Goal: Task Accomplishment & Management: Use online tool/utility

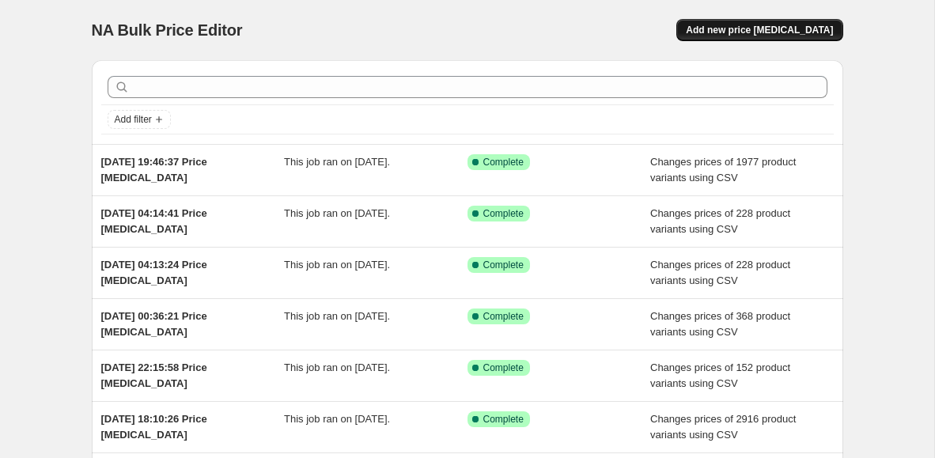
click at [722, 34] on span "Add new price [MEDICAL_DATA]" at bounding box center [759, 30] width 147 height 13
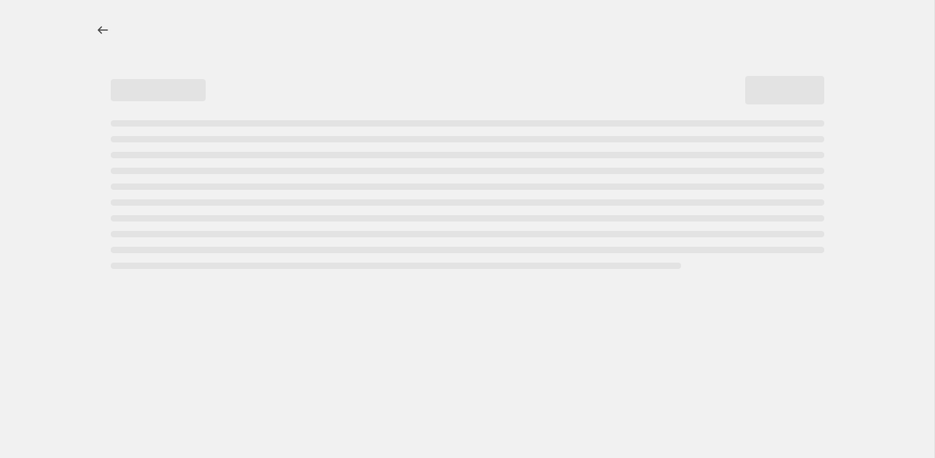
select select "percentage"
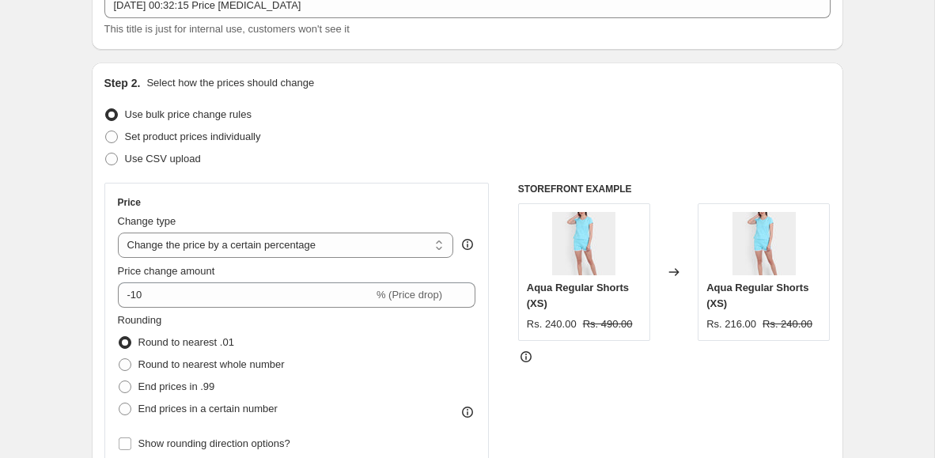
scroll to position [125, 0]
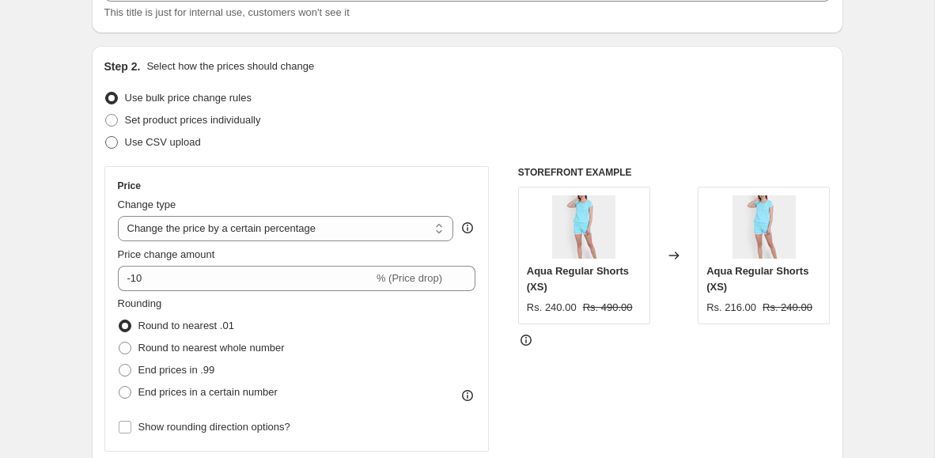
click at [189, 147] on span "Use CSV upload" at bounding box center [163, 142] width 76 height 12
click at [106, 137] on input "Use CSV upload" at bounding box center [105, 136] width 1 height 1
radio input "true"
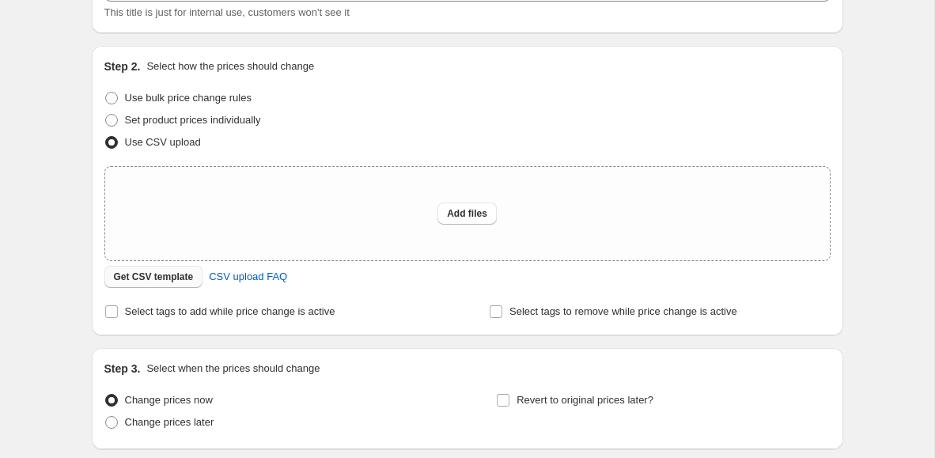
click at [191, 278] on span "Get CSV template" at bounding box center [154, 277] width 80 height 13
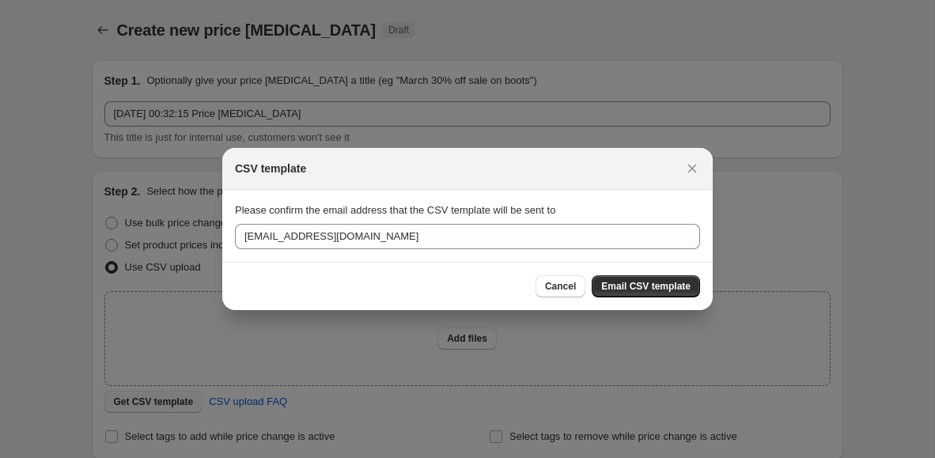
scroll to position [0, 0]
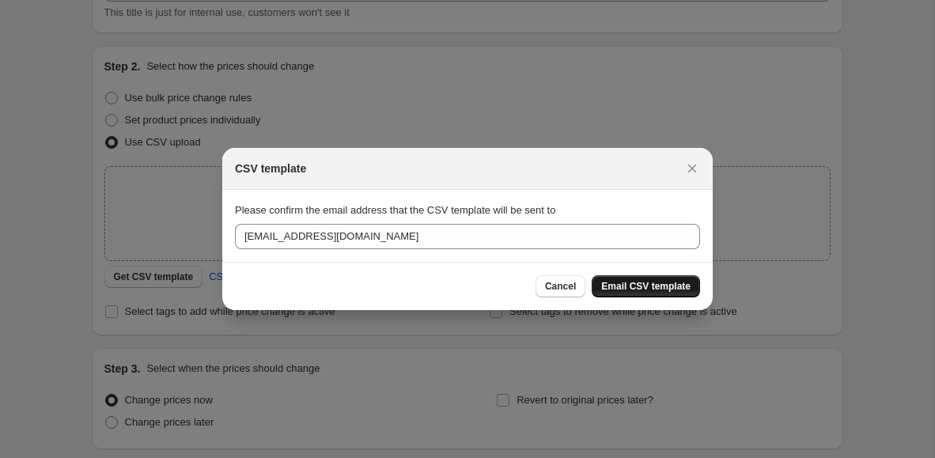
click at [609, 280] on span "Email CSV template" at bounding box center [645, 286] width 89 height 13
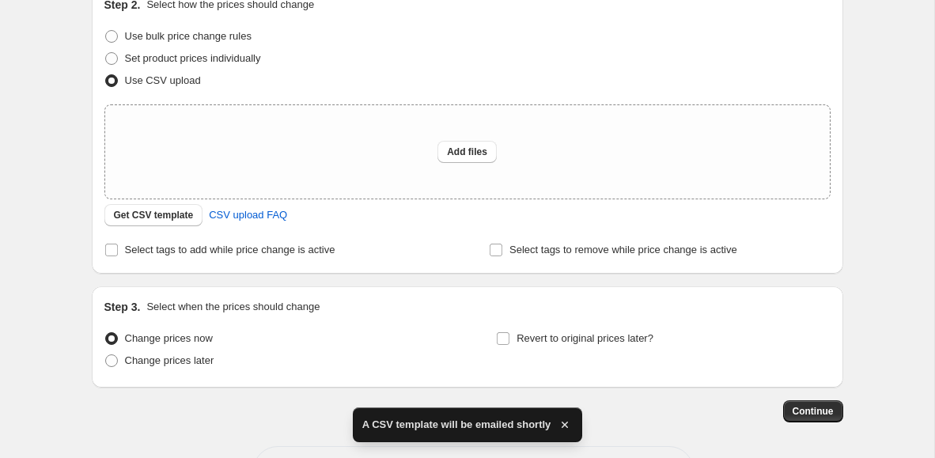
scroll to position [247, 0]
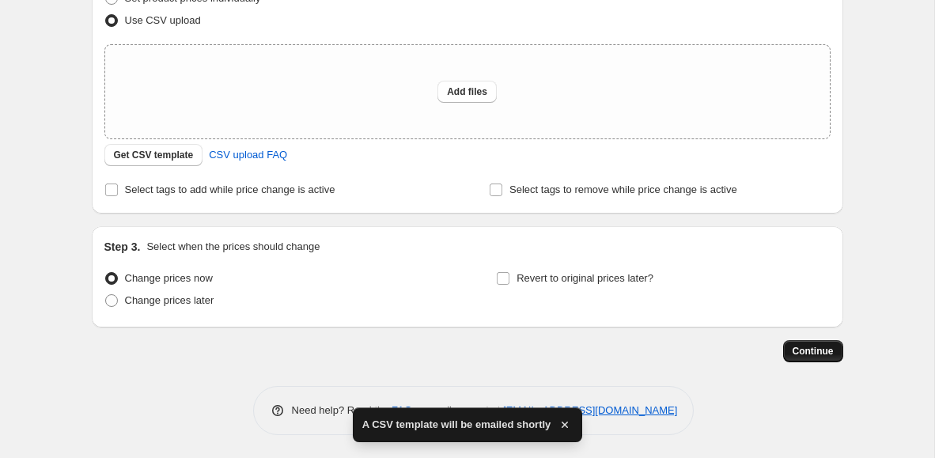
click at [811, 351] on span "Continue" at bounding box center [813, 351] width 41 height 13
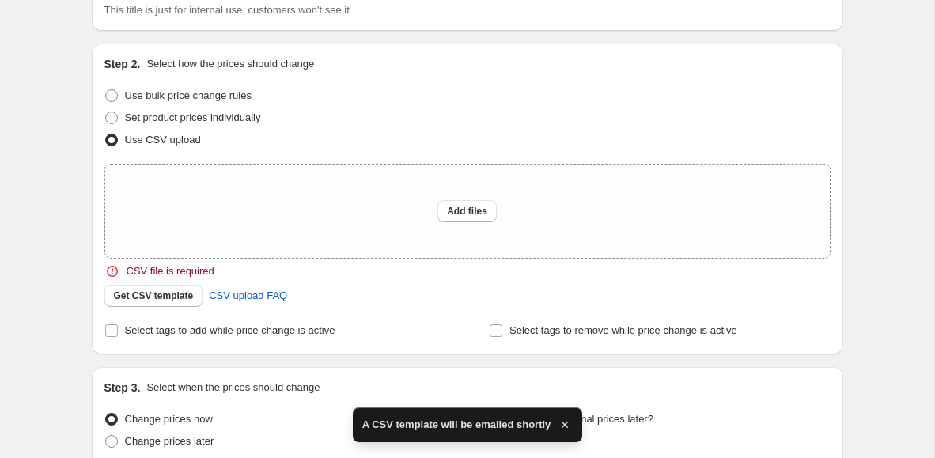
scroll to position [251, 0]
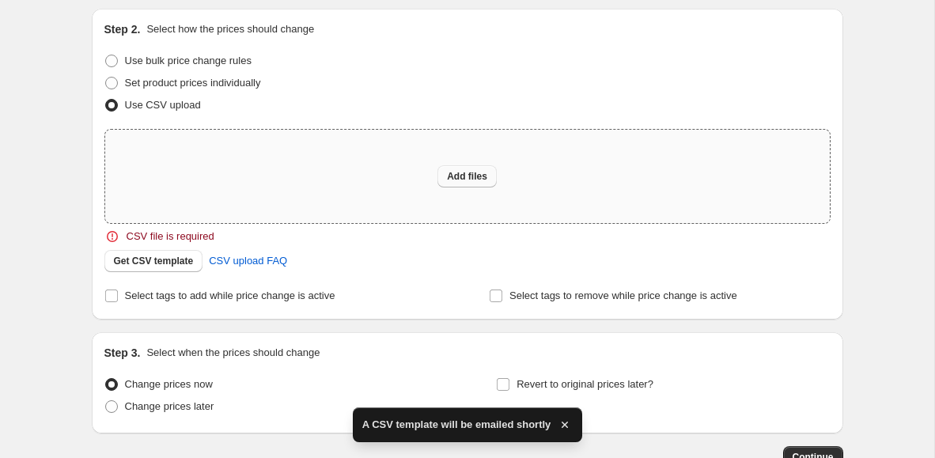
click at [476, 174] on span "Add files" at bounding box center [467, 176] width 40 height 13
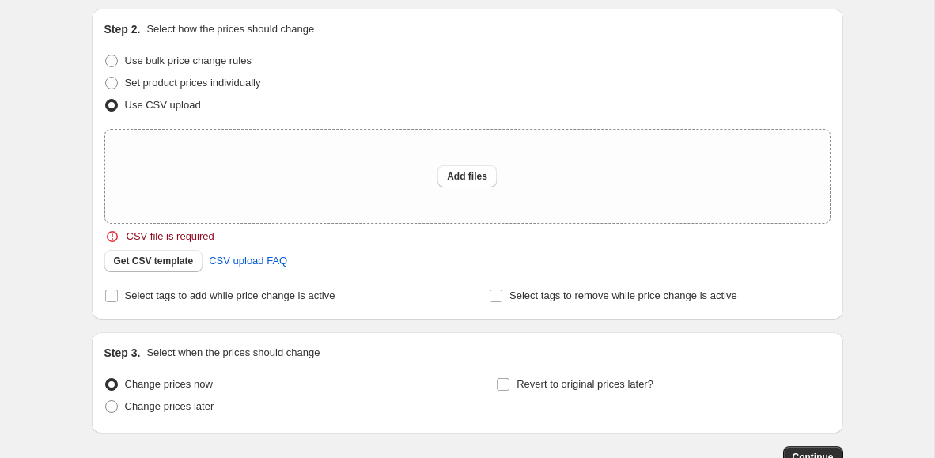
scroll to position [357, 0]
